Goal: Subscribe to service/newsletter

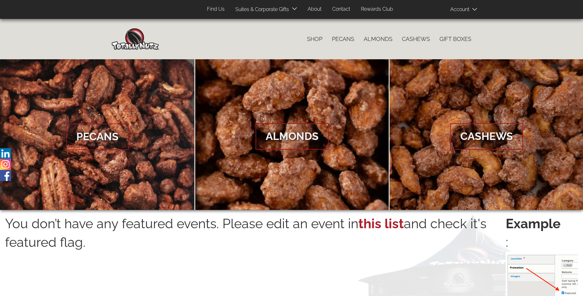
scroll to position [1013, 0]
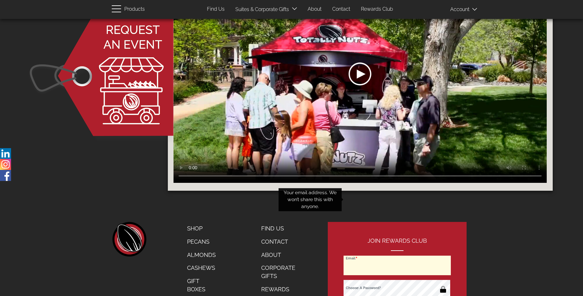
click at [397, 256] on input "Email" at bounding box center [397, 266] width 107 height 20
type input "tonylmayo@gmail.com"
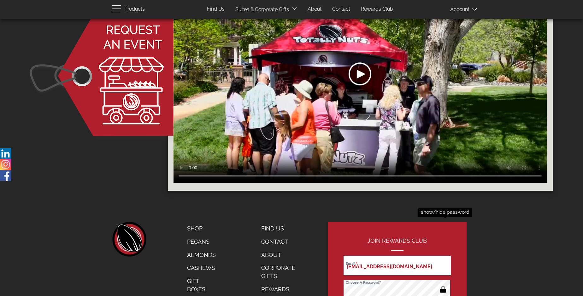
click at [443, 285] on button "button" at bounding box center [443, 290] width 12 height 10
